Goal: Use online tool/utility

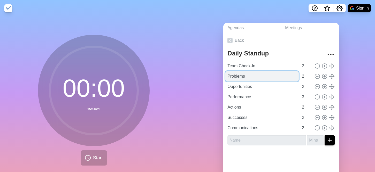
click at [237, 77] on input "Problems" at bounding box center [261, 76] width 73 height 10
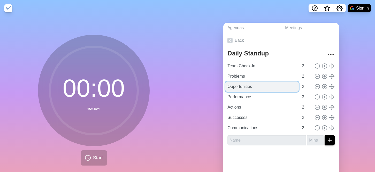
click at [245, 89] on input "Opportunities" at bounding box center [261, 87] width 73 height 10
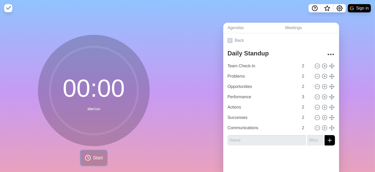
click at [87, 156] on circle at bounding box center [87, 157] width 5 height 5
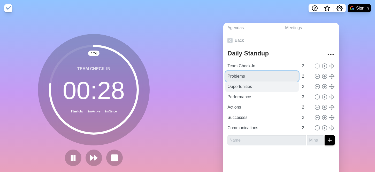
drag, startPoint x: 252, startPoint y: 76, endPoint x: 258, endPoint y: 84, distance: 10.5
click at [252, 76] on input "Problems" at bounding box center [261, 76] width 73 height 10
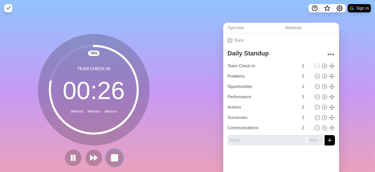
click at [112, 159] on rect at bounding box center [114, 158] width 6 height 6
